Goal: Use online tool/utility: Utilize a website feature to perform a specific function

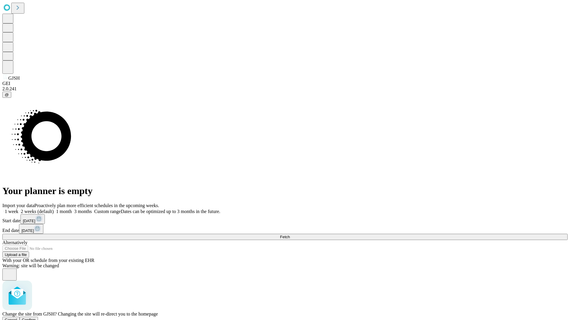
click at [36, 318] on span "Confirm" at bounding box center [29, 320] width 14 height 4
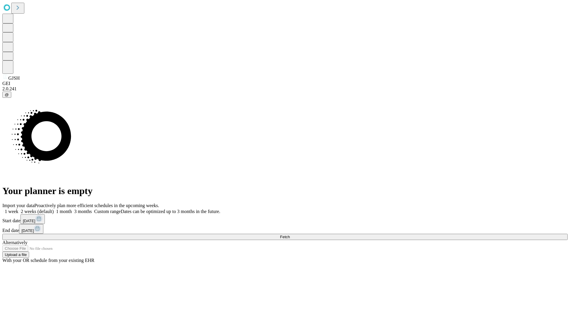
click at [18, 209] on label "1 week" at bounding box center [10, 211] width 16 height 5
click at [290, 235] on span "Fetch" at bounding box center [285, 237] width 10 height 4
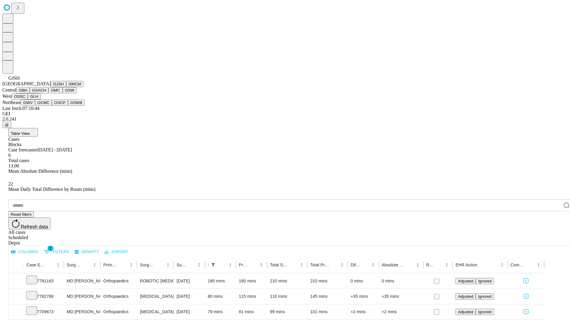
click at [66, 87] on button "GMCM" at bounding box center [74, 84] width 17 height 6
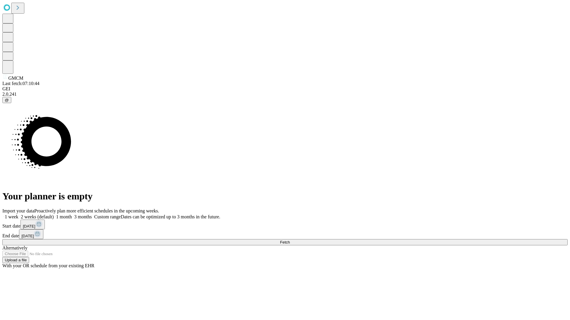
click at [18, 215] on label "1 week" at bounding box center [10, 217] width 16 height 5
click at [290, 240] on span "Fetch" at bounding box center [285, 242] width 10 height 4
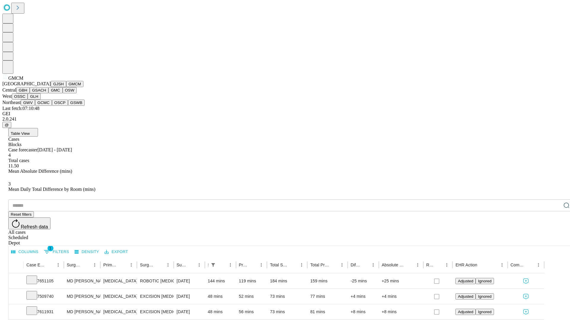
click at [30, 93] on button "GBH" at bounding box center [22, 90] width 13 height 6
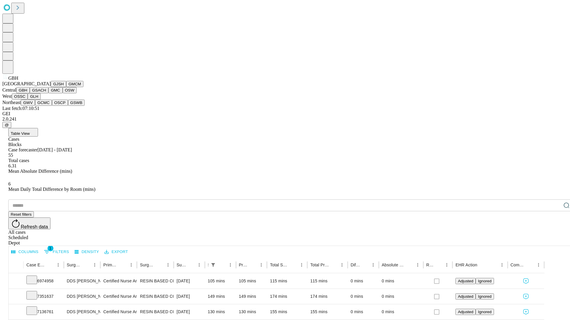
click at [46, 93] on button "GSACH" at bounding box center [39, 90] width 19 height 6
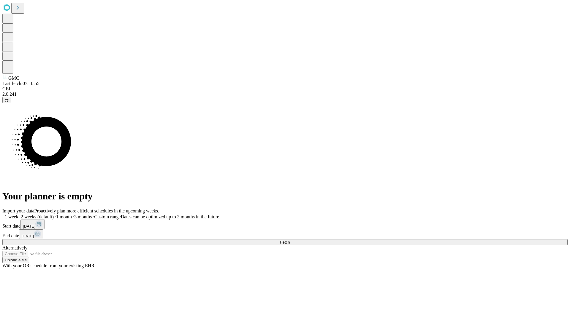
click at [18, 215] on label "1 week" at bounding box center [10, 217] width 16 height 5
click at [290, 240] on span "Fetch" at bounding box center [285, 242] width 10 height 4
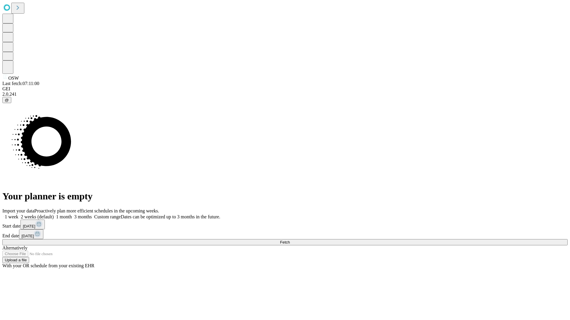
click at [18, 215] on label "1 week" at bounding box center [10, 217] width 16 height 5
click at [290, 240] on span "Fetch" at bounding box center [285, 242] width 10 height 4
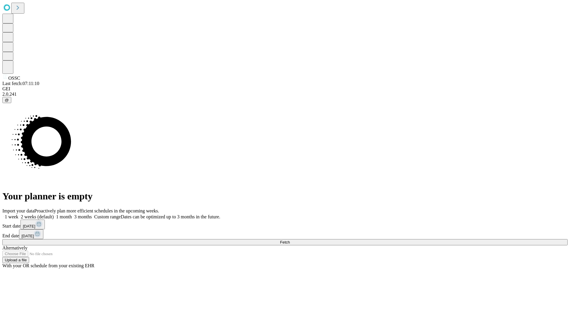
click at [18, 215] on label "1 week" at bounding box center [10, 217] width 16 height 5
click at [290, 240] on span "Fetch" at bounding box center [285, 242] width 10 height 4
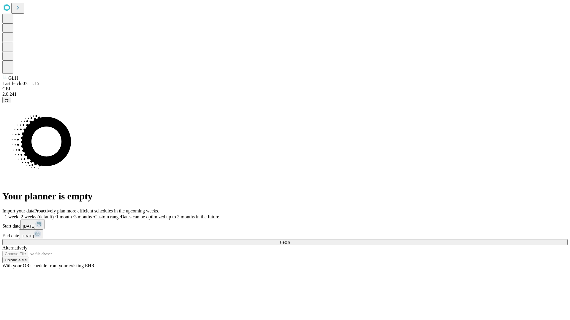
click at [18, 215] on label "1 week" at bounding box center [10, 217] width 16 height 5
click at [290, 240] on span "Fetch" at bounding box center [285, 242] width 10 height 4
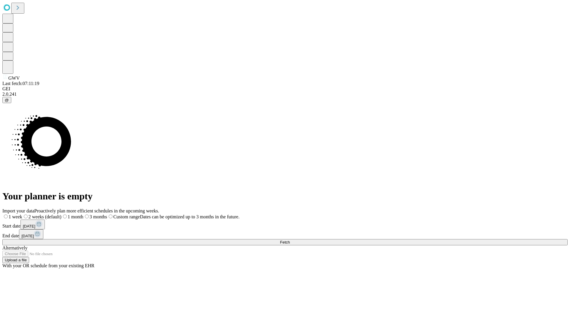
click at [22, 215] on label "1 week" at bounding box center [12, 217] width 20 height 5
click at [290, 240] on span "Fetch" at bounding box center [285, 242] width 10 height 4
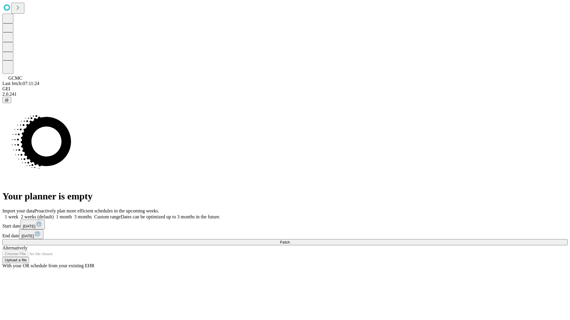
click at [18, 215] on label "1 week" at bounding box center [10, 217] width 16 height 5
click at [290, 240] on span "Fetch" at bounding box center [285, 242] width 10 height 4
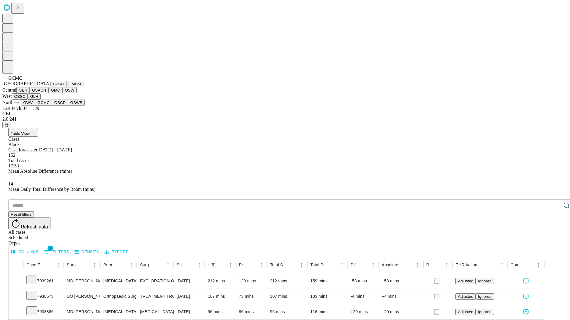
click at [52, 106] on button "OSCP" at bounding box center [60, 103] width 16 height 6
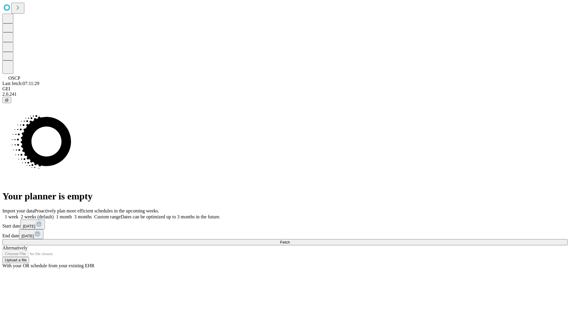
click at [18, 215] on label "1 week" at bounding box center [10, 217] width 16 height 5
click at [290, 240] on span "Fetch" at bounding box center [285, 242] width 10 height 4
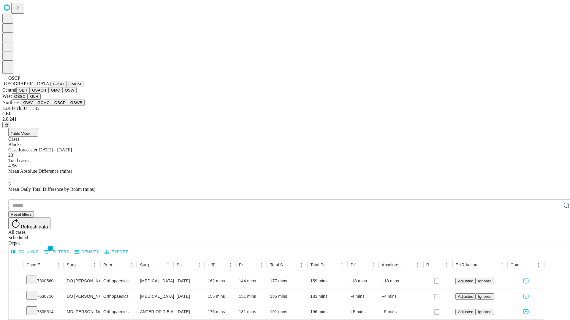
click at [68, 106] on button "GSWB" at bounding box center [76, 103] width 17 height 6
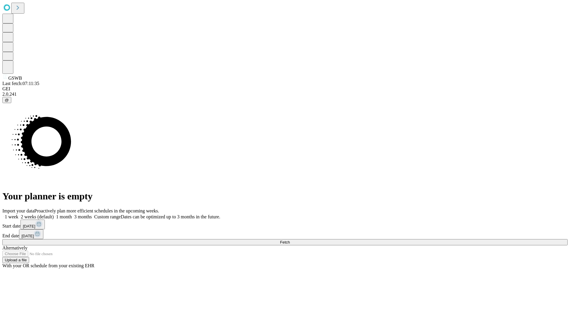
click at [18, 215] on label "1 week" at bounding box center [10, 217] width 16 height 5
click at [290, 240] on span "Fetch" at bounding box center [285, 242] width 10 height 4
